Goal: Task Accomplishment & Management: Manage account settings

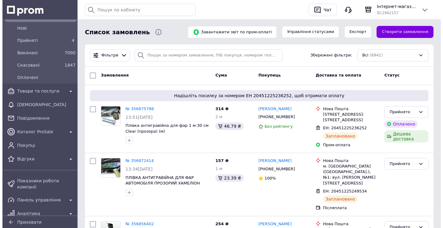
scroll to position [62, 0]
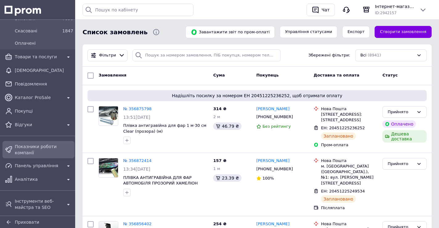
click at [39, 145] on span "Показники роботи компанії" at bounding box center [43, 149] width 57 height 12
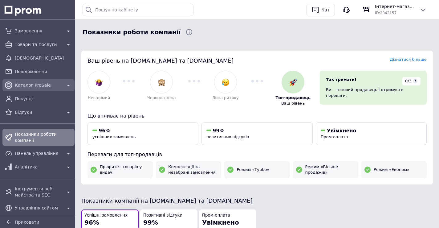
click at [37, 85] on span "Каталог ProSale" at bounding box center [38, 85] width 47 height 6
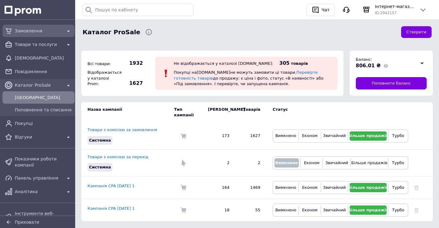
click at [30, 29] on span "Замовлення" at bounding box center [38, 31] width 47 height 6
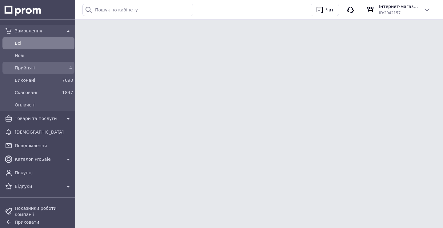
drag, startPoint x: 28, startPoint y: 68, endPoint x: 32, endPoint y: 68, distance: 4.0
click at [28, 68] on span "Прийняті" at bounding box center [37, 68] width 45 height 6
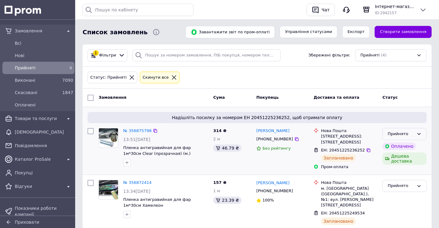
click at [402, 132] on div "Прийнято" at bounding box center [400, 134] width 26 height 6
click at [402, 149] on li "Виконано" at bounding box center [404, 146] width 44 height 11
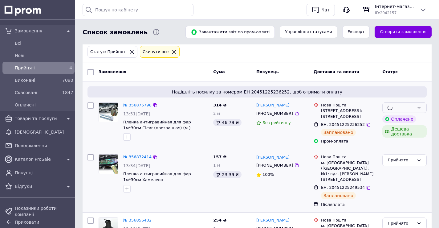
scroll to position [62, 0]
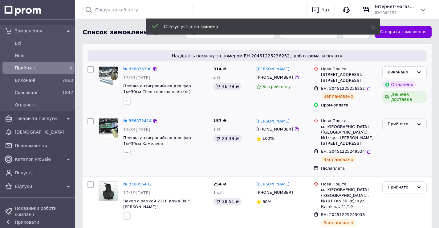
click at [413, 124] on div "Прийнято" at bounding box center [400, 124] width 26 height 6
click at [406, 137] on li "Виконано" at bounding box center [404, 136] width 44 height 11
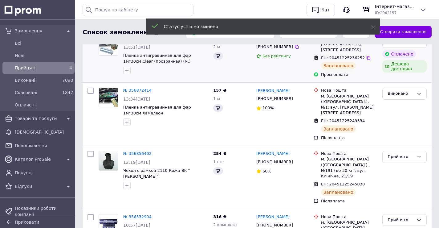
scroll to position [92, 0]
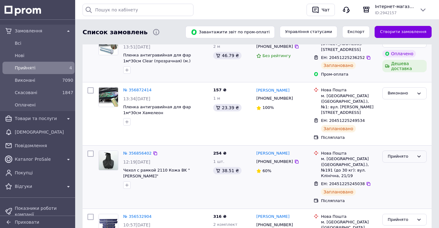
click at [398, 153] on div "Прийнято" at bounding box center [400, 156] width 26 height 6
click at [395, 164] on li "Виконано" at bounding box center [404, 169] width 44 height 11
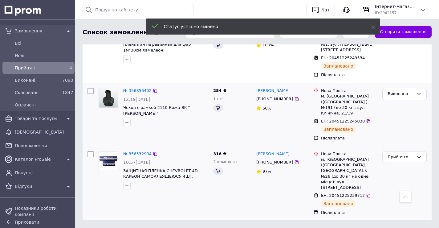
scroll to position [139, 0]
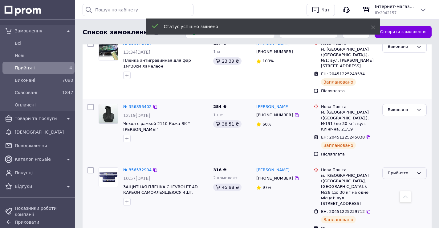
drag, startPoint x: 402, startPoint y: 157, endPoint x: 398, endPoint y: 160, distance: 4.8
click at [401, 170] on div "Прийнято" at bounding box center [400, 173] width 26 height 6
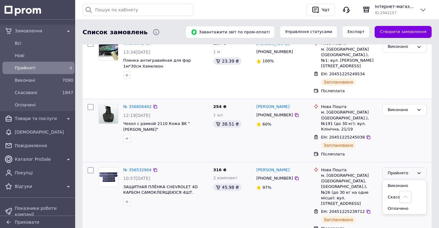
click at [395, 180] on li "Виконано" at bounding box center [404, 185] width 44 height 11
